Goal: Book appointment/travel/reservation

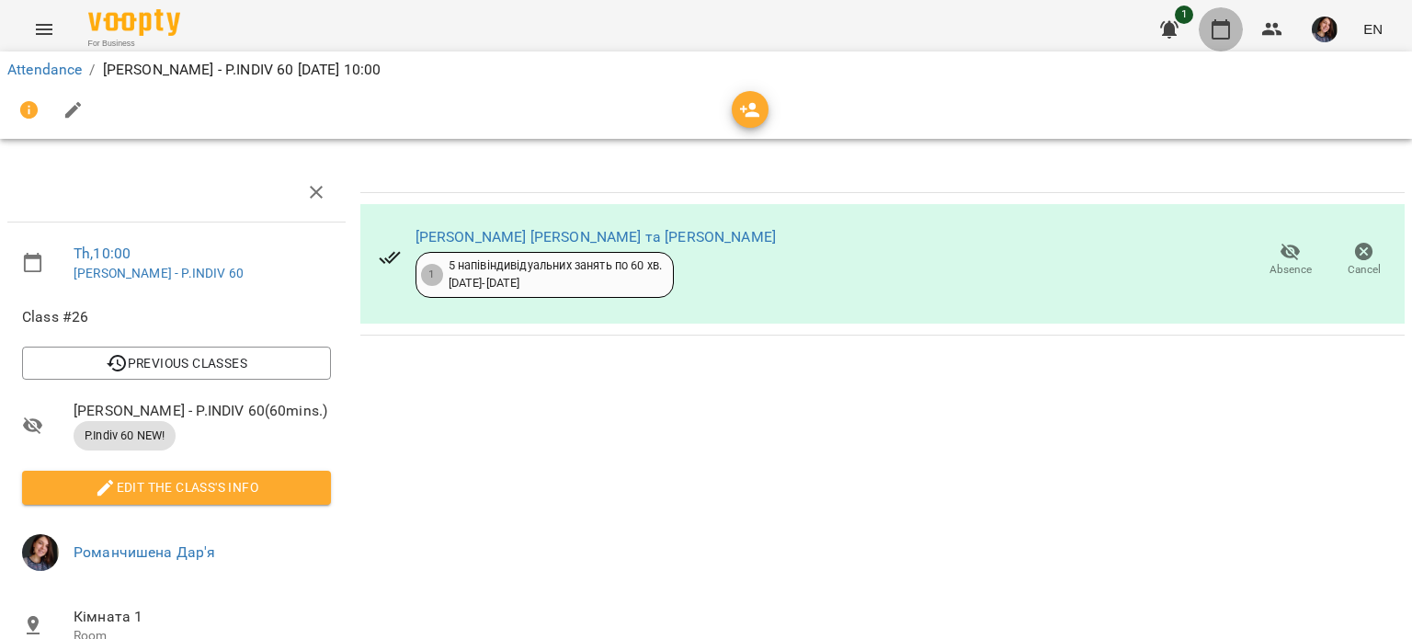
click at [1234, 25] on button "button" at bounding box center [1221, 29] width 44 height 44
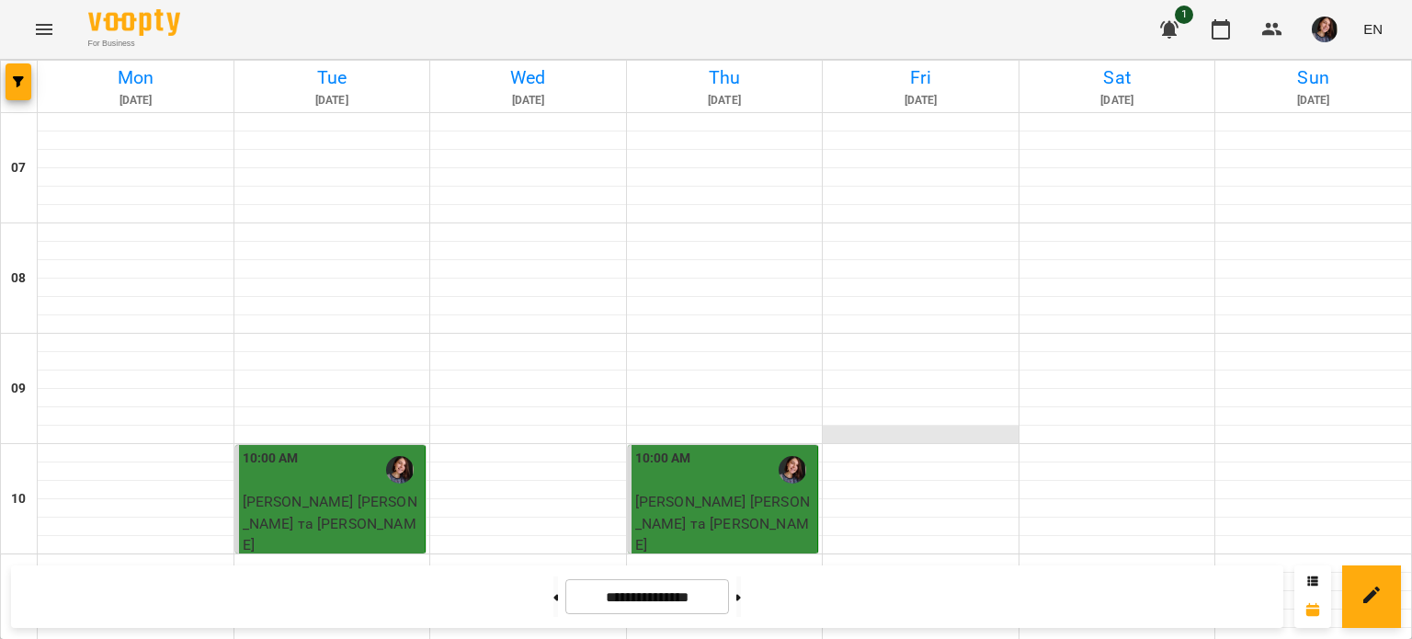
scroll to position [304, 0]
click at [741, 605] on button at bounding box center [738, 596] width 5 height 40
type input "**********"
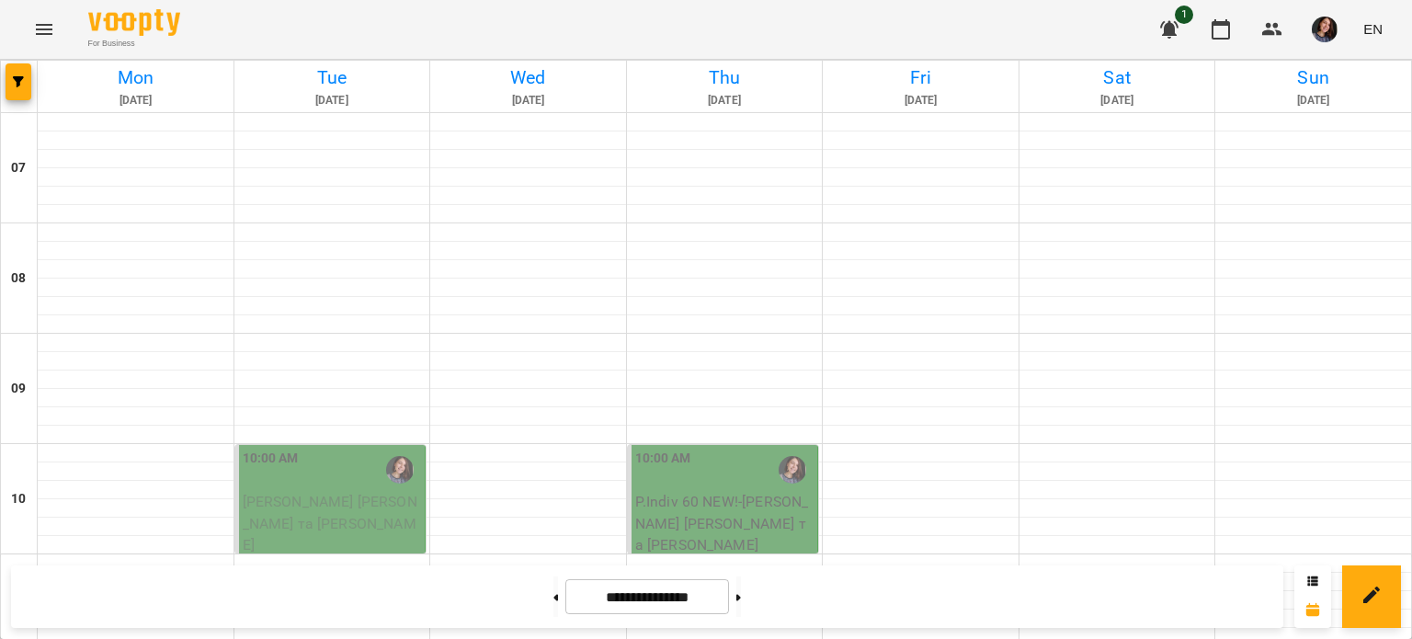
click at [312, 449] on div "10:00 AM" at bounding box center [332, 470] width 179 height 42
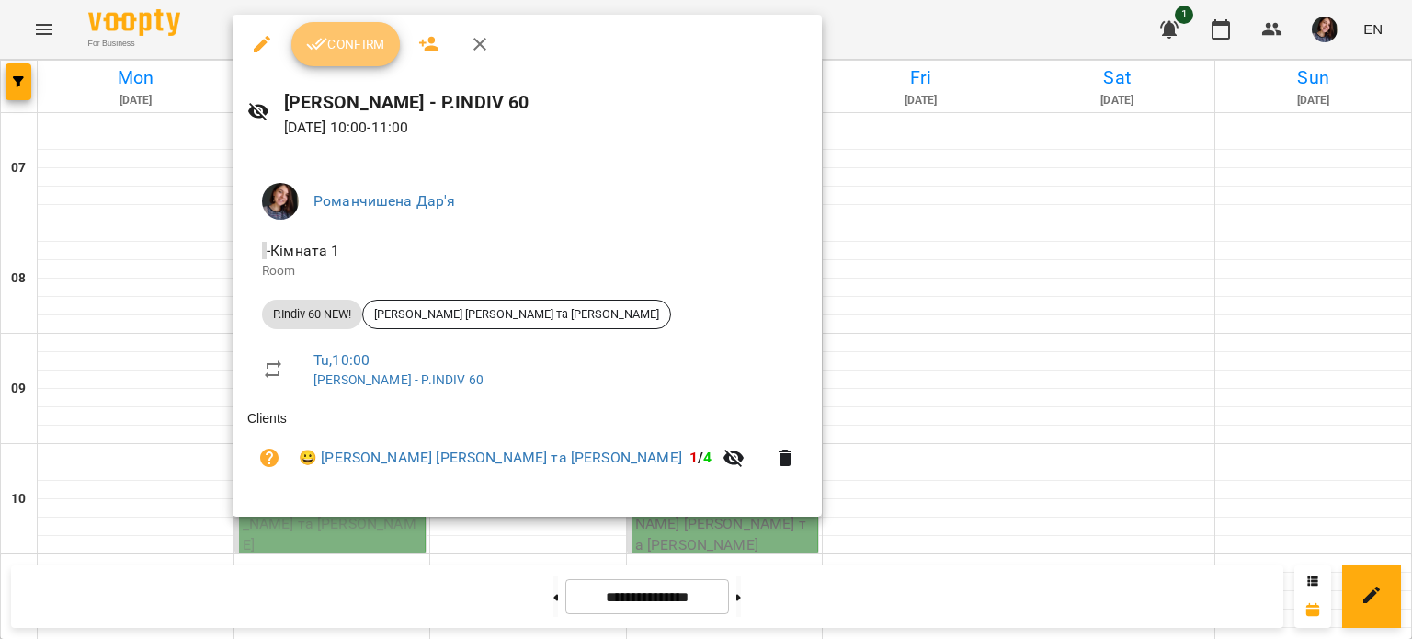
click at [364, 41] on span "Confirm" at bounding box center [345, 44] width 79 height 22
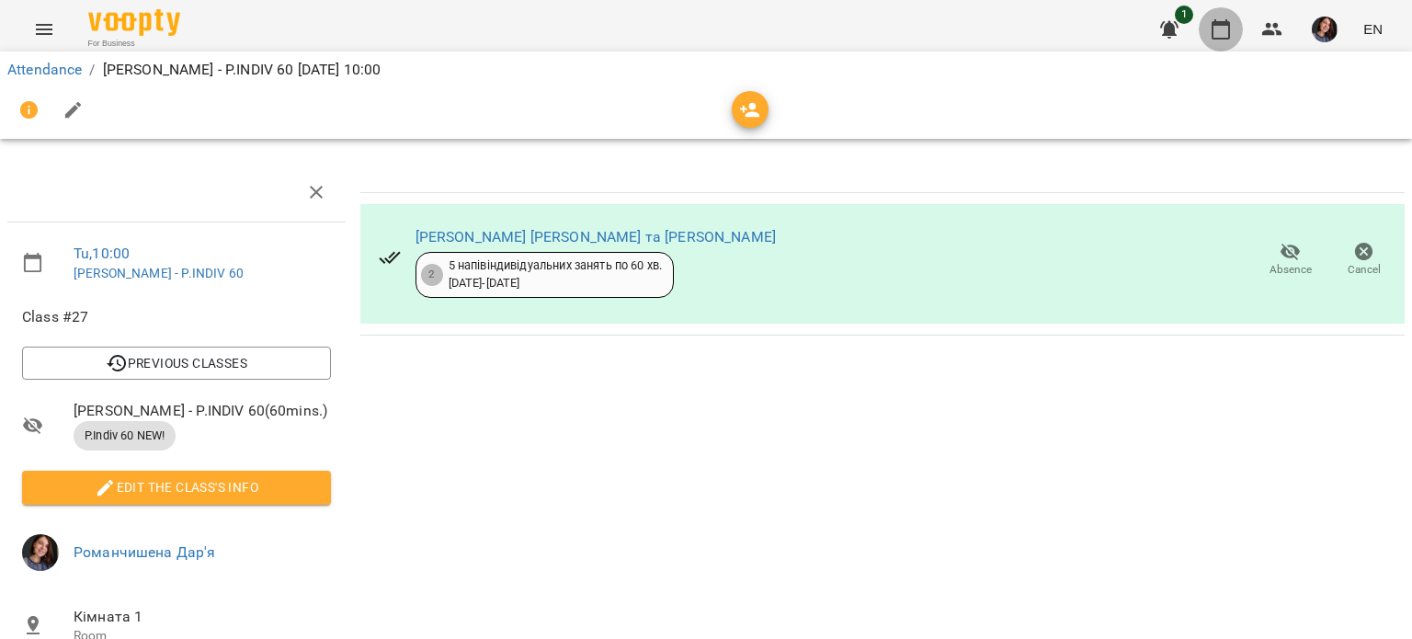
click at [1208, 29] on button "button" at bounding box center [1221, 29] width 44 height 44
